Goal: Find specific page/section: Find specific page/section

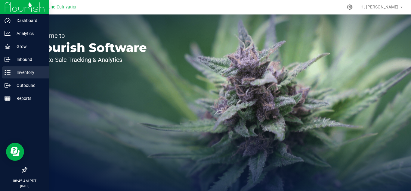
click at [30, 71] on p "Inventory" at bounding box center [29, 72] width 36 height 7
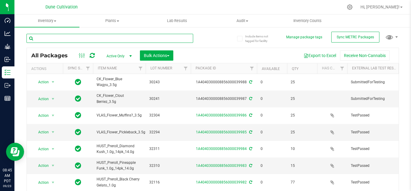
click at [92, 38] on input "text" at bounding box center [110, 38] width 167 height 9
click at [130, 55] on span "select" at bounding box center [130, 56] width 5 height 5
click at [120, 92] on li "All" at bounding box center [118, 92] width 33 height 9
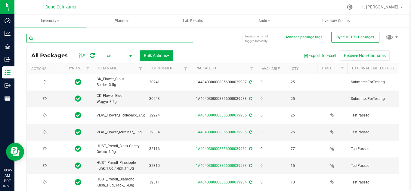
click at [108, 39] on input "text" at bounding box center [110, 38] width 167 height 9
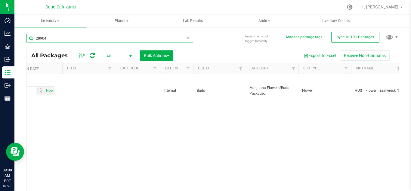
scroll to position [0, 1103]
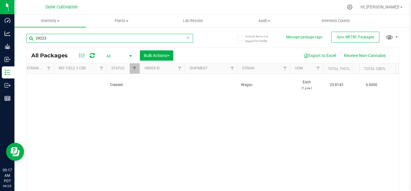
scroll to position [0, 451]
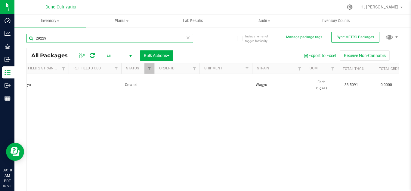
scroll to position [0, 397]
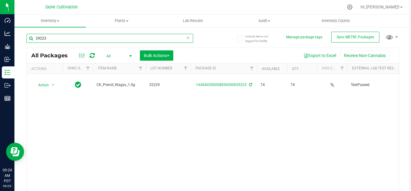
type input "29223"
